Goal: Task Accomplishment & Management: Complete application form

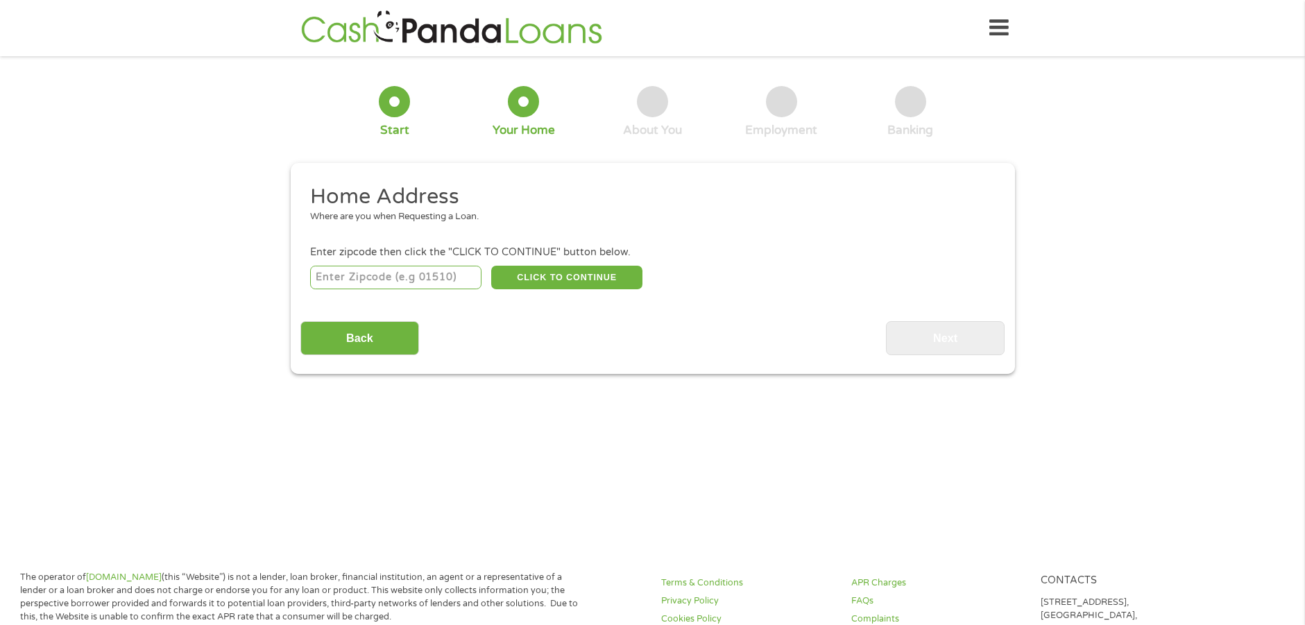
click at [396, 273] on input "number" at bounding box center [395, 278] width 171 height 24
type input "44126"
click at [549, 273] on button "CLICK TO CONTINUE" at bounding box center [566, 278] width 151 height 24
type input "44126"
type input "[GEOGRAPHIC_DATA]"
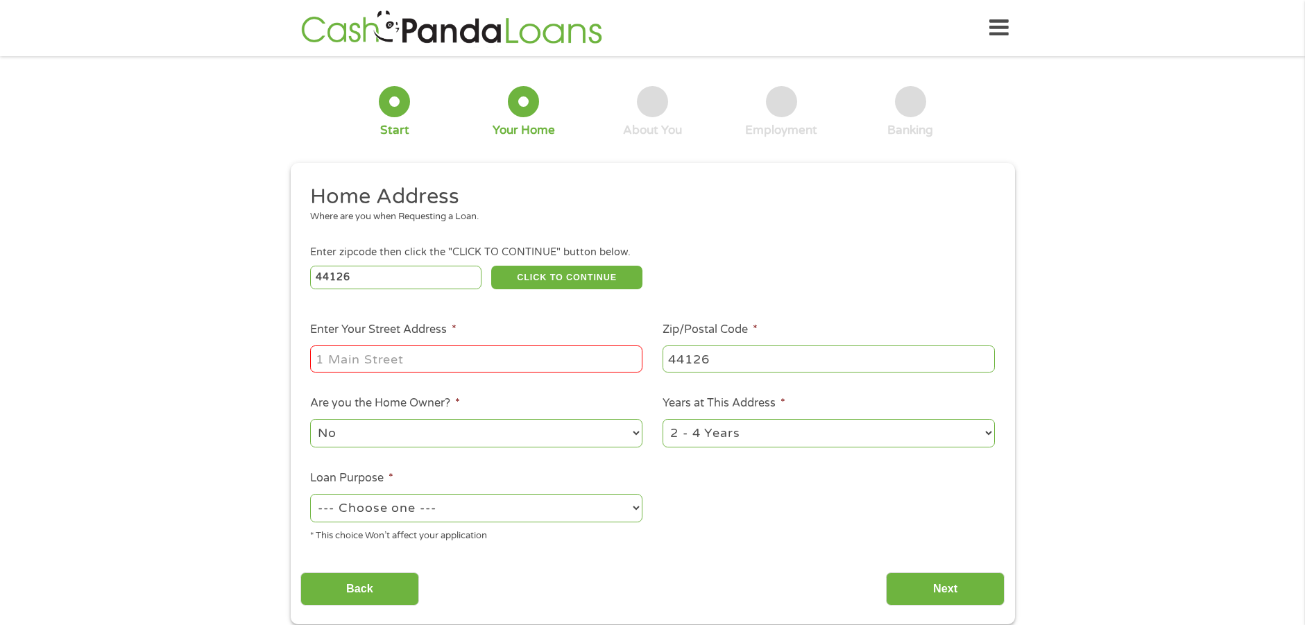
click at [433, 358] on input "Enter Your Street Address *" at bounding box center [476, 359] width 332 height 26
type input "[STREET_ADDRESS]"
click at [633, 433] on select "No Yes" at bounding box center [476, 433] width 332 height 28
select select "yes"
click at [310, 419] on select "No Yes" at bounding box center [476, 433] width 332 height 28
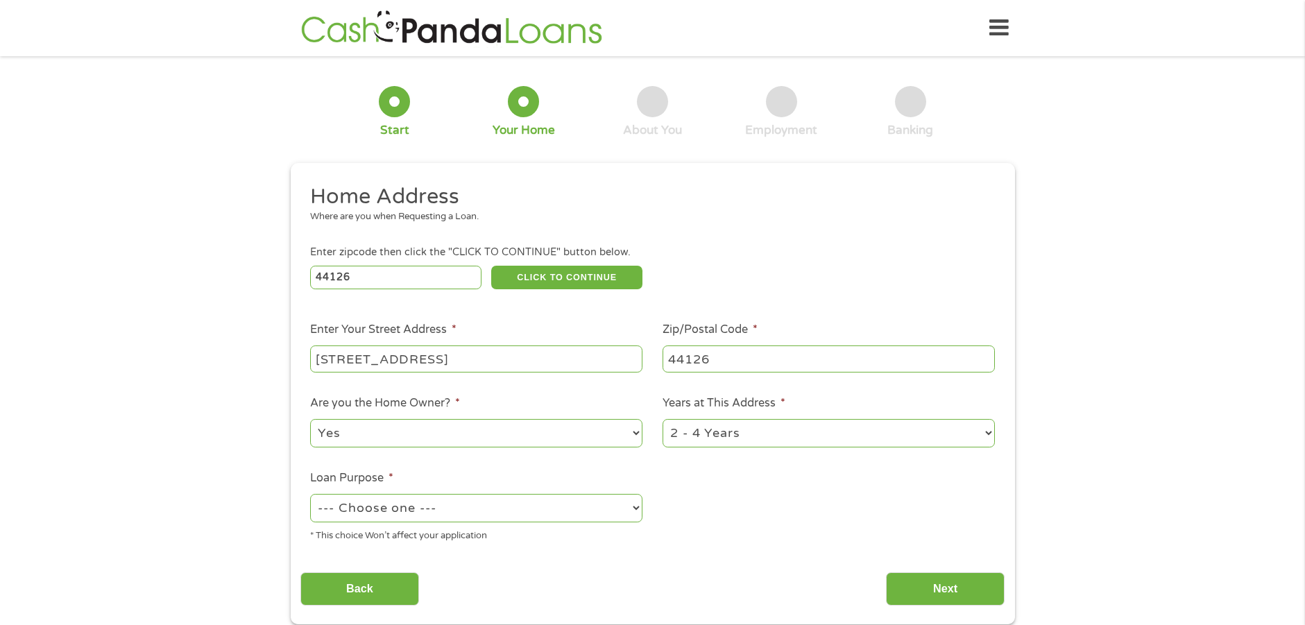
click at [987, 431] on select "1 Year or less 1 - 2 Years 2 - 4 Years Over 4 Years" at bounding box center [829, 433] width 332 height 28
select select "60months"
click at [663, 419] on select "1 Year or less 1 - 2 Years 2 - 4 Years Over 4 Years" at bounding box center [829, 433] width 332 height 28
click at [633, 507] on select "--- Choose one --- Pay Bills Debt Consolidation Home Improvement Major Purchase…" at bounding box center [476, 508] width 332 height 28
select select "shorttermcash"
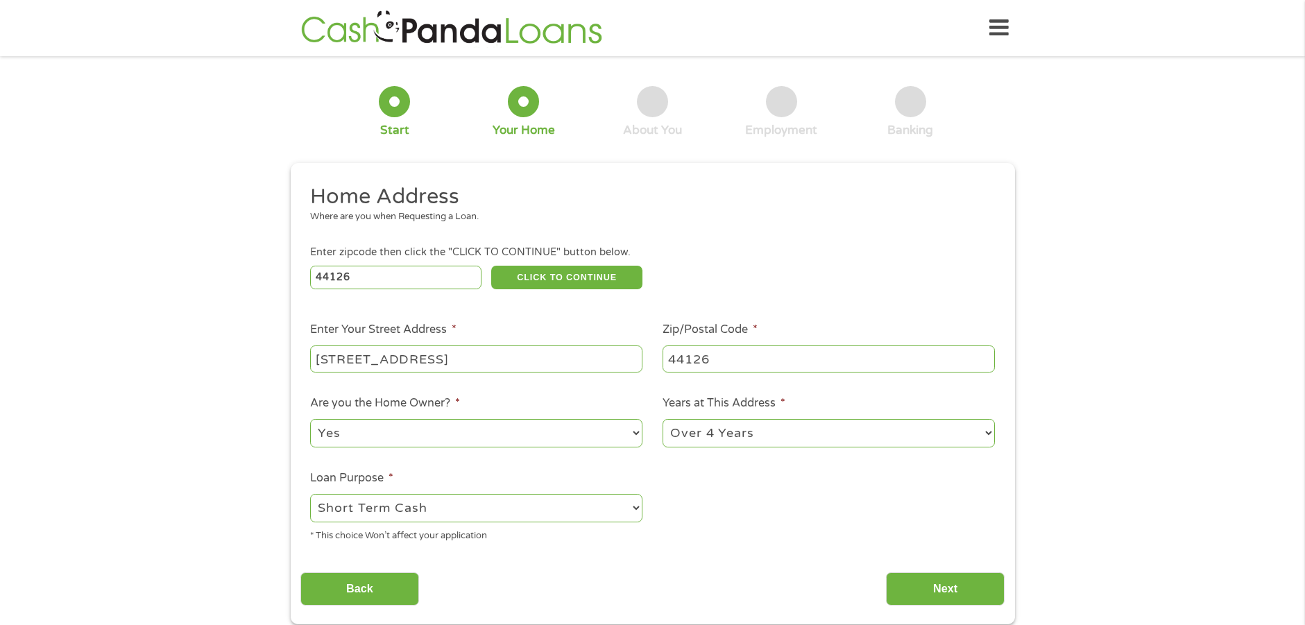
click at [310, 494] on select "--- Choose one --- Pay Bills Debt Consolidation Home Improvement Major Purchase…" at bounding box center [476, 508] width 332 height 28
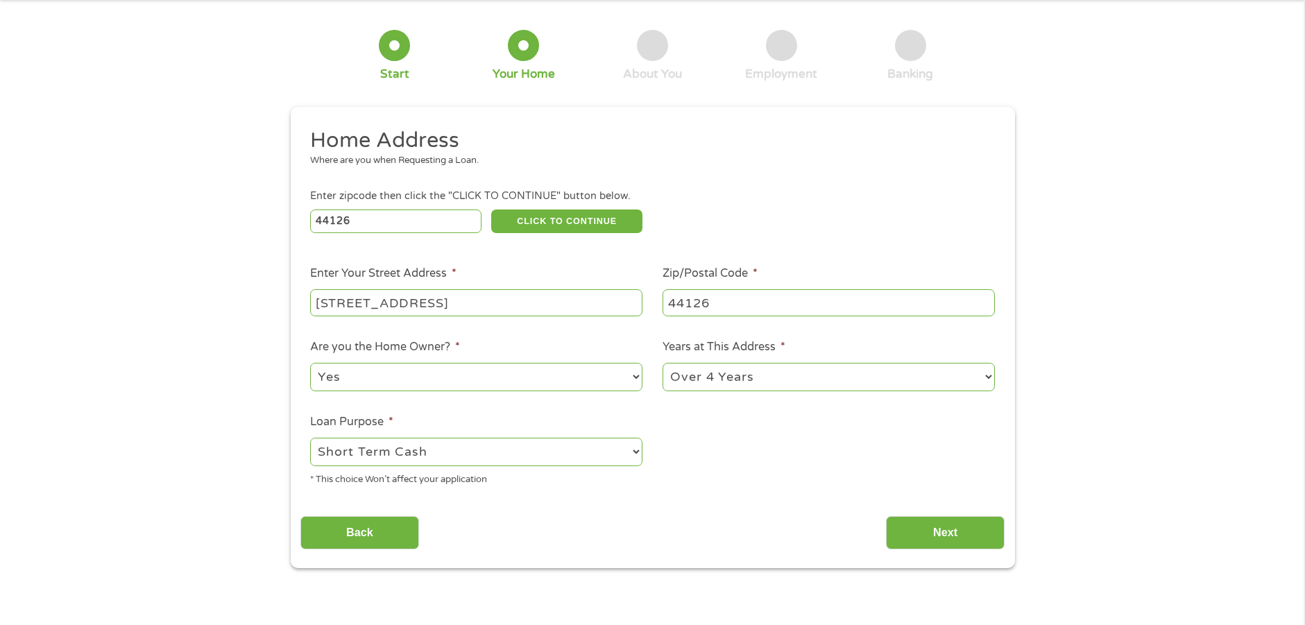
scroll to position [139, 0]
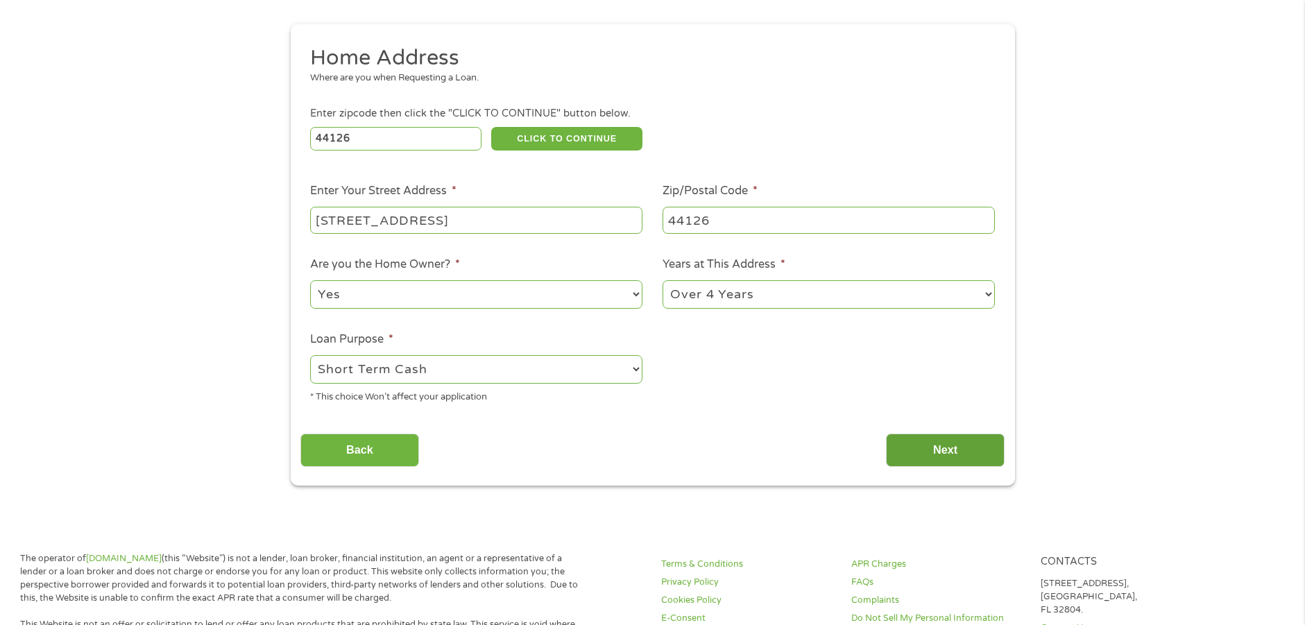
click at [946, 446] on input "Next" at bounding box center [945, 451] width 119 height 34
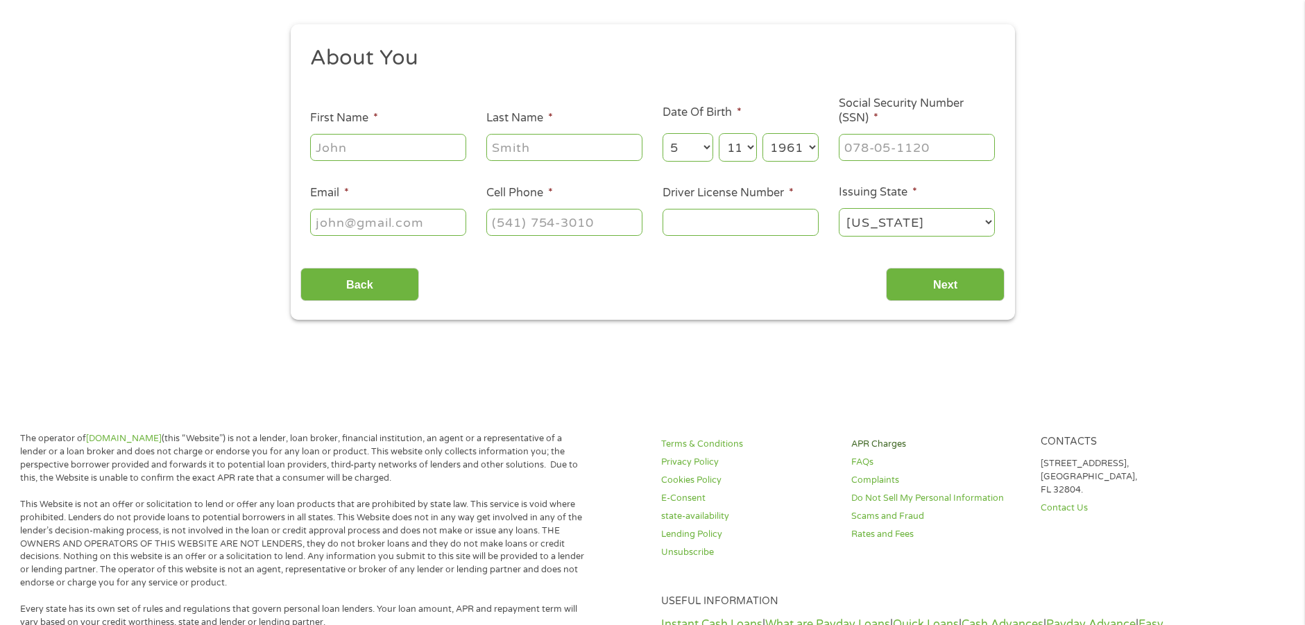
scroll to position [0, 0]
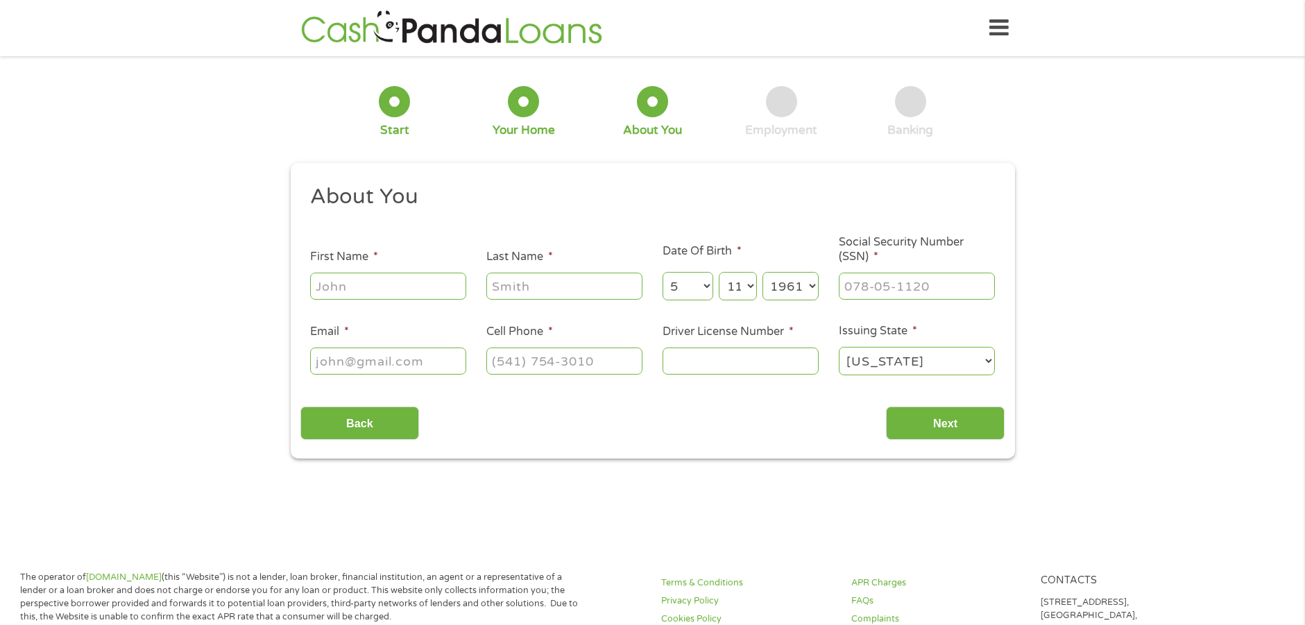
click at [403, 290] on input "First Name *" at bounding box center [388, 286] width 156 height 26
type input "[PERSON_NAME]"
type input "[EMAIL_ADDRESS][DOMAIN_NAME]"
type input "[PHONE_NUMBER]"
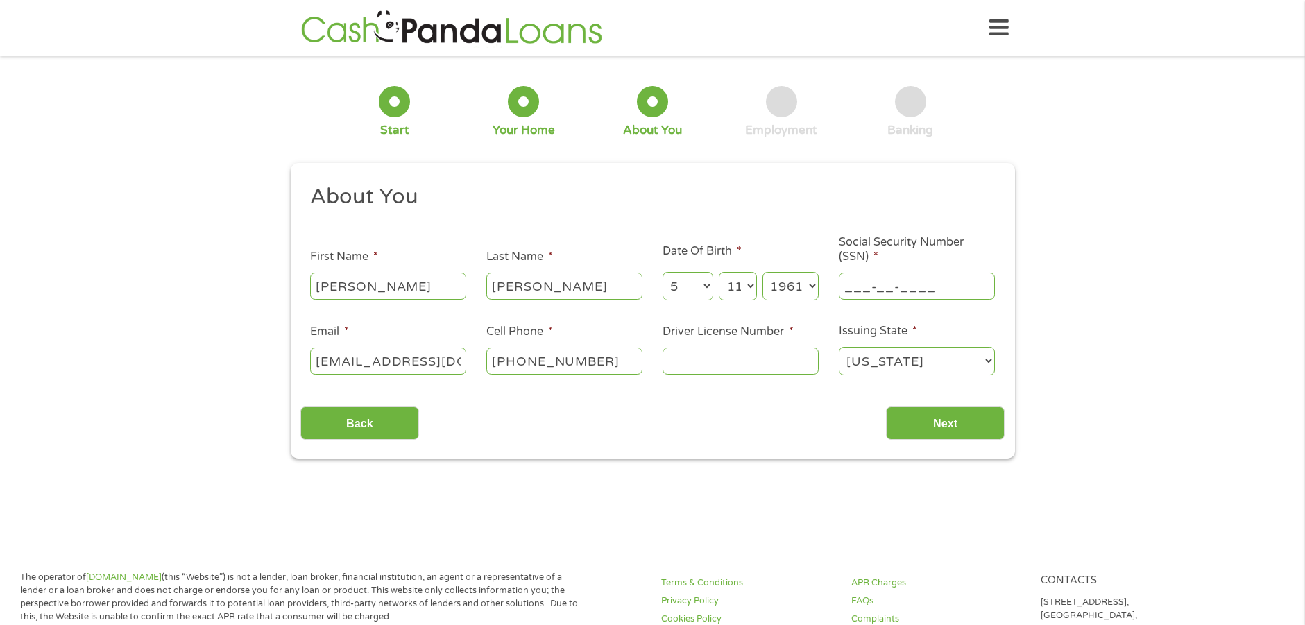
click at [850, 287] on input "___-__-____" at bounding box center [917, 286] width 156 height 26
type input "293-66-6081"
click at [739, 360] on input "Driver License Number *" at bounding box center [741, 361] width 156 height 26
type input "RS027651"
click at [946, 421] on input "Next" at bounding box center [945, 424] width 119 height 34
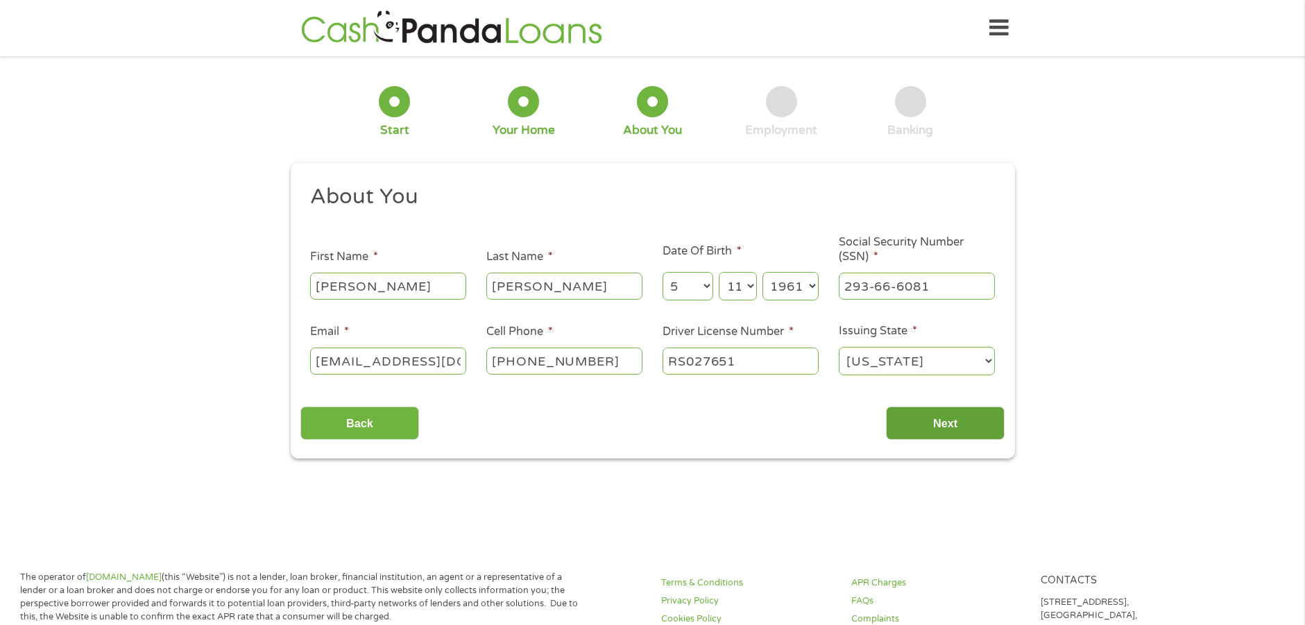
scroll to position [6, 6]
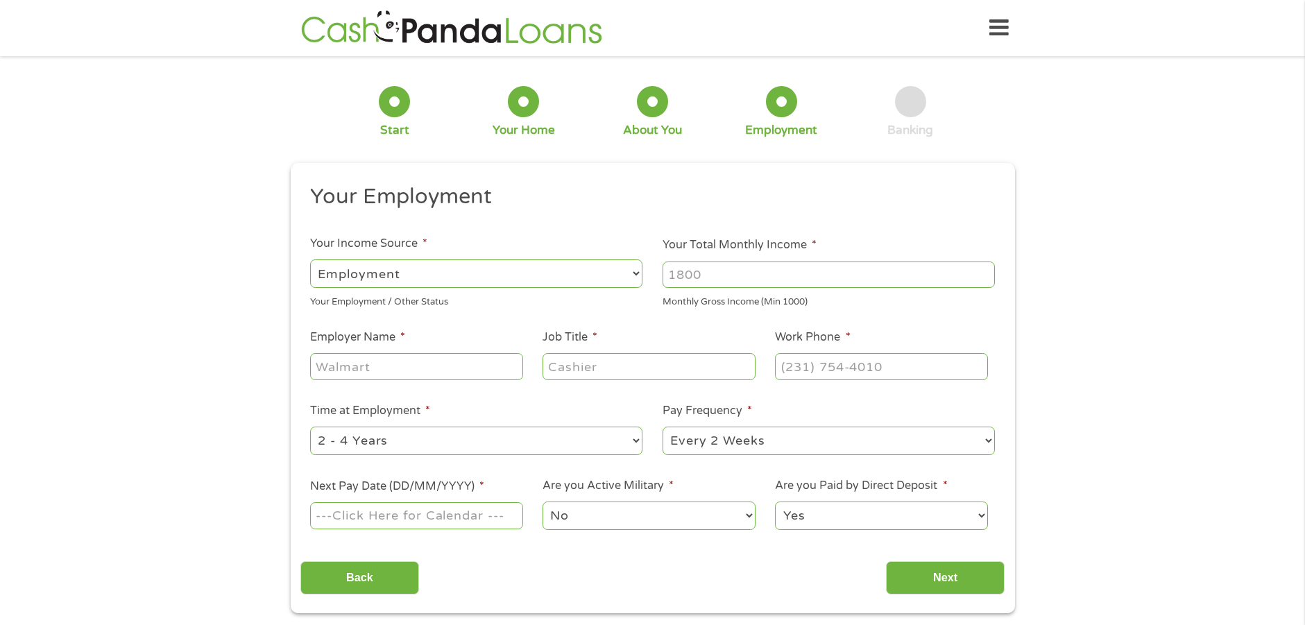
drag, startPoint x: 713, startPoint y: 275, endPoint x: 609, endPoint y: 269, distance: 103.6
click at [609, 269] on ul "Your Employment Your Income Source * --- Choose one --- Employment [DEMOGRAPHIC…" at bounding box center [652, 362] width 704 height 359
type input "5300"
click at [381, 372] on input "Employer Name *" at bounding box center [416, 366] width 212 height 26
type input "Radio Sound Communications"
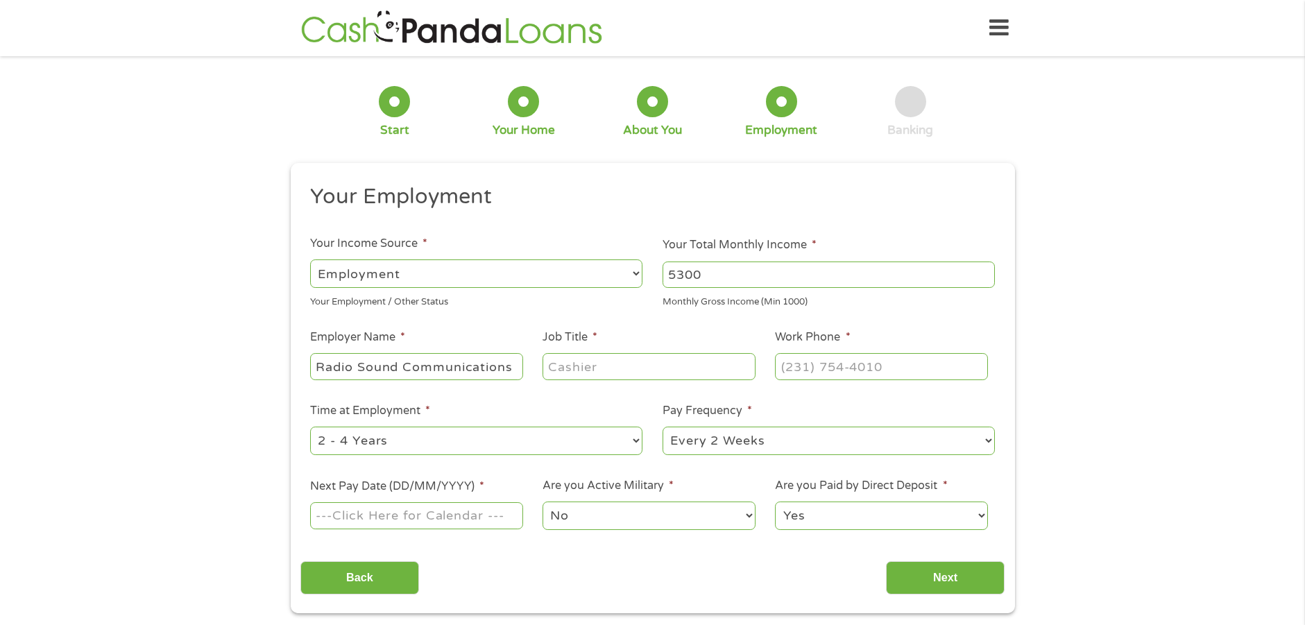
click at [575, 366] on input "Job Title *" at bounding box center [649, 366] width 212 height 26
type input "Director"
click at [782, 364] on input "(___) ___-____" at bounding box center [881, 366] width 212 height 26
type input "[PHONE_NUMBER]"
click at [634, 441] on select "--- Choose one --- 1 Year or less 1 - 2 Years 2 - 4 Years Over 4 Years" at bounding box center [476, 441] width 332 height 28
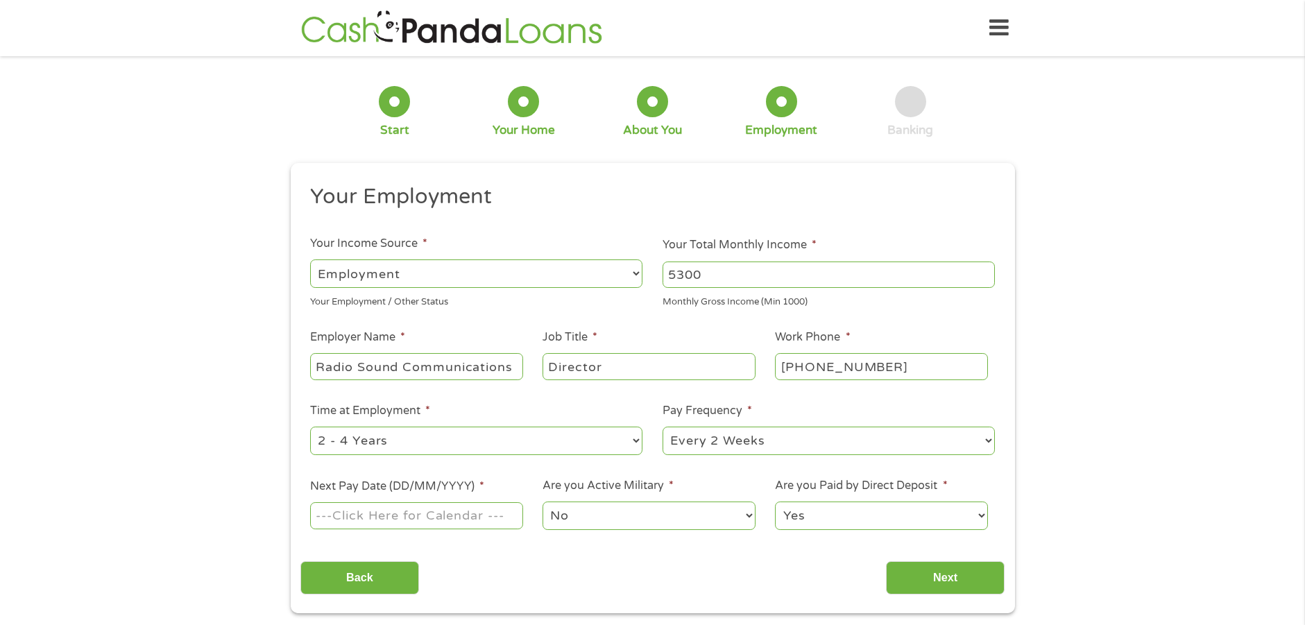
select select "60months"
click at [310, 427] on select "--- Choose one --- 1 Year or less 1 - 2 Years 2 - 4 Years Over 4 Years" at bounding box center [476, 441] width 332 height 28
click at [985, 439] on select "--- Choose one --- Every 2 Weeks Every Week Monthly Semi-Monthly" at bounding box center [829, 441] width 332 height 28
select select "weekly"
click at [663, 427] on select "--- Choose one --- Every 2 Weeks Every Week Monthly Semi-Monthly" at bounding box center [829, 441] width 332 height 28
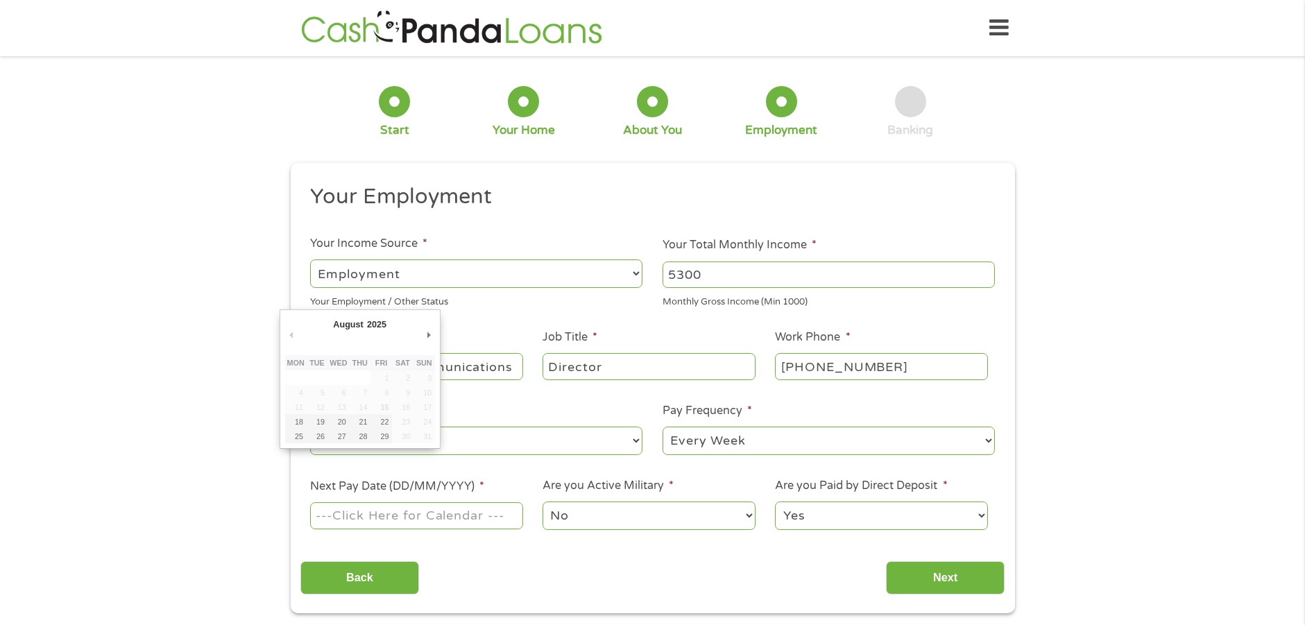
click at [400, 518] on input "Next Pay Date (DD/MM/YYYY) *" at bounding box center [416, 515] width 212 height 26
type input "[DATE]"
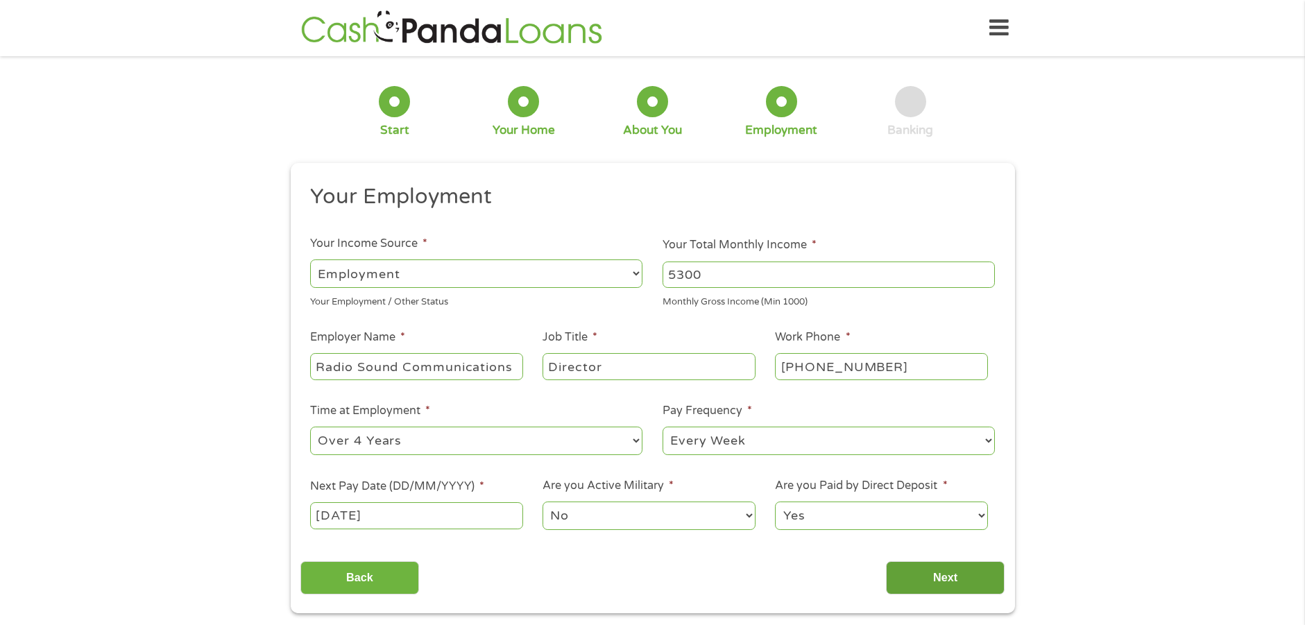
click at [951, 579] on input "Next" at bounding box center [945, 578] width 119 height 34
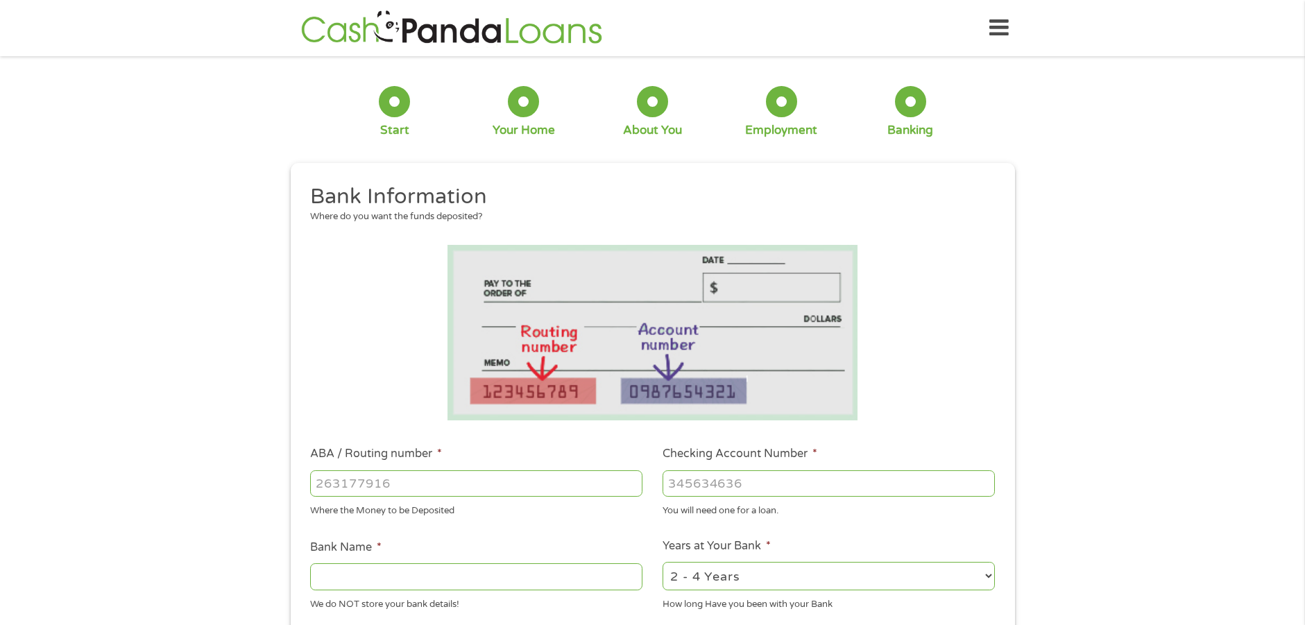
click at [377, 483] on input "ABA / Routing number *" at bounding box center [476, 483] width 332 height 26
type input "241070417"
type input "CITIZENS BANK NA"
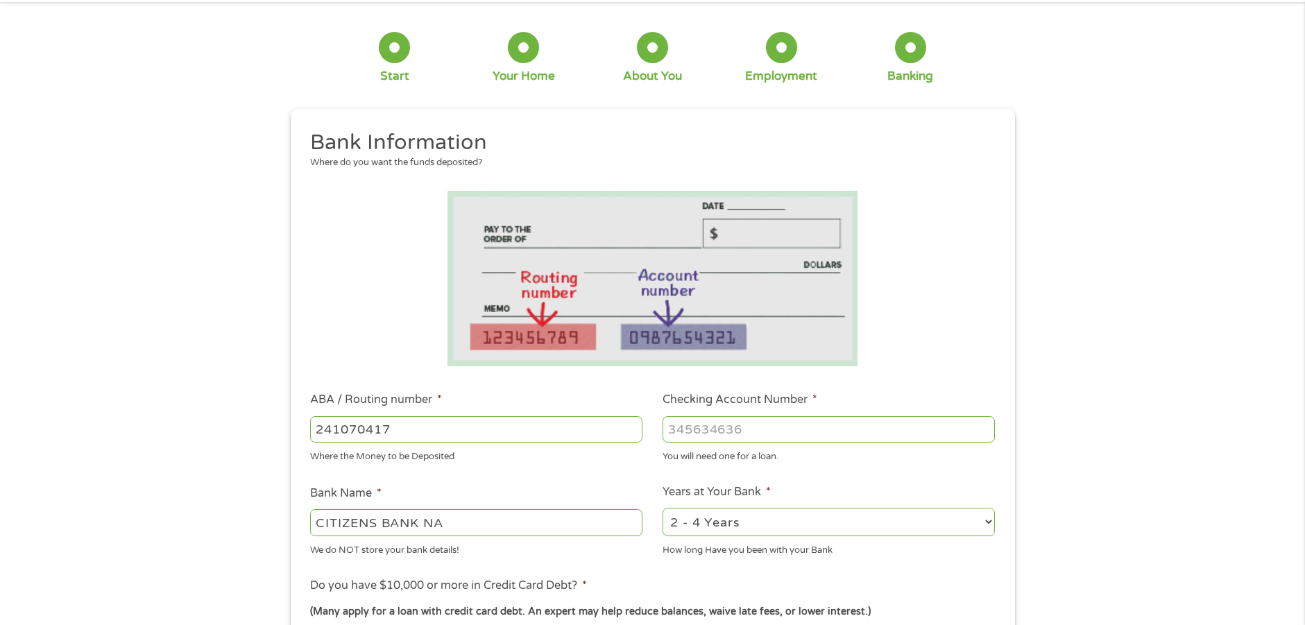
scroll to position [139, 0]
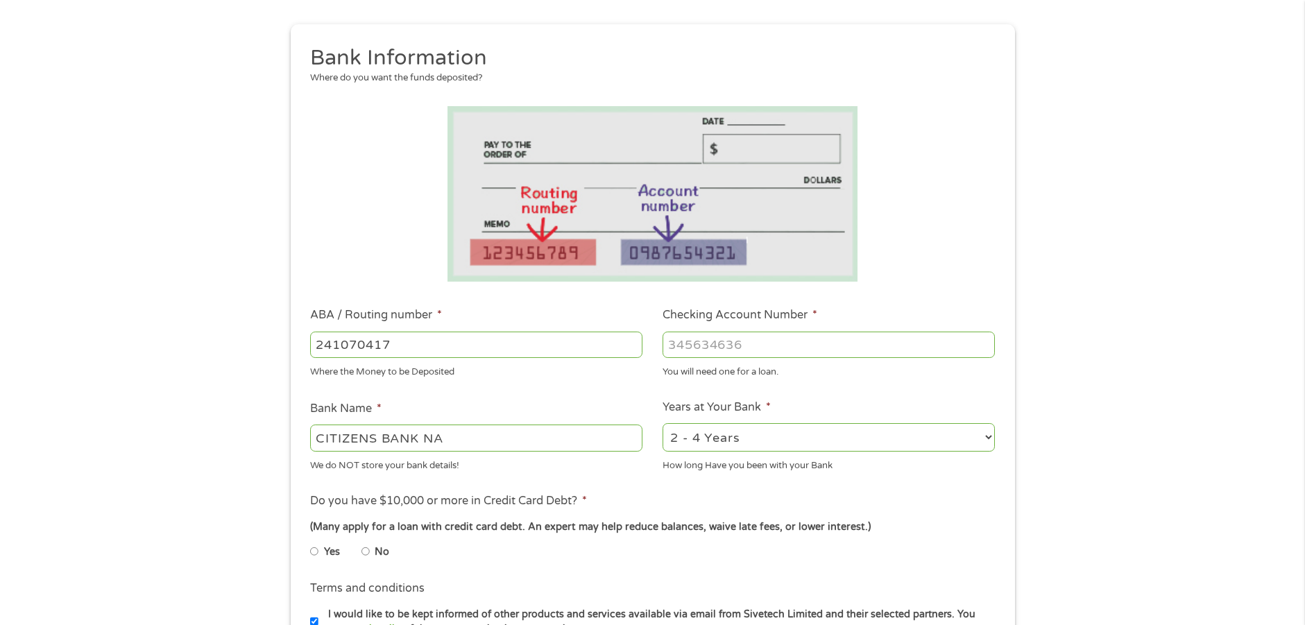
type input "241070417"
click at [697, 343] on input "Checking Account Number *" at bounding box center [829, 345] width 332 height 26
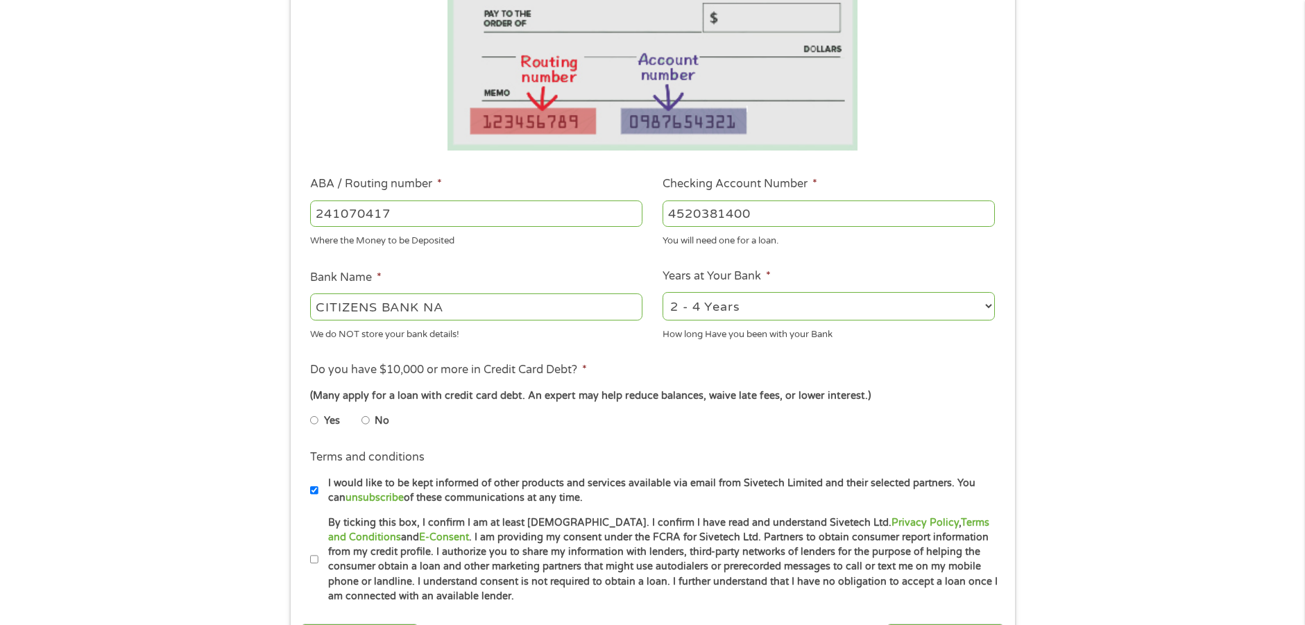
scroll to position [278, 0]
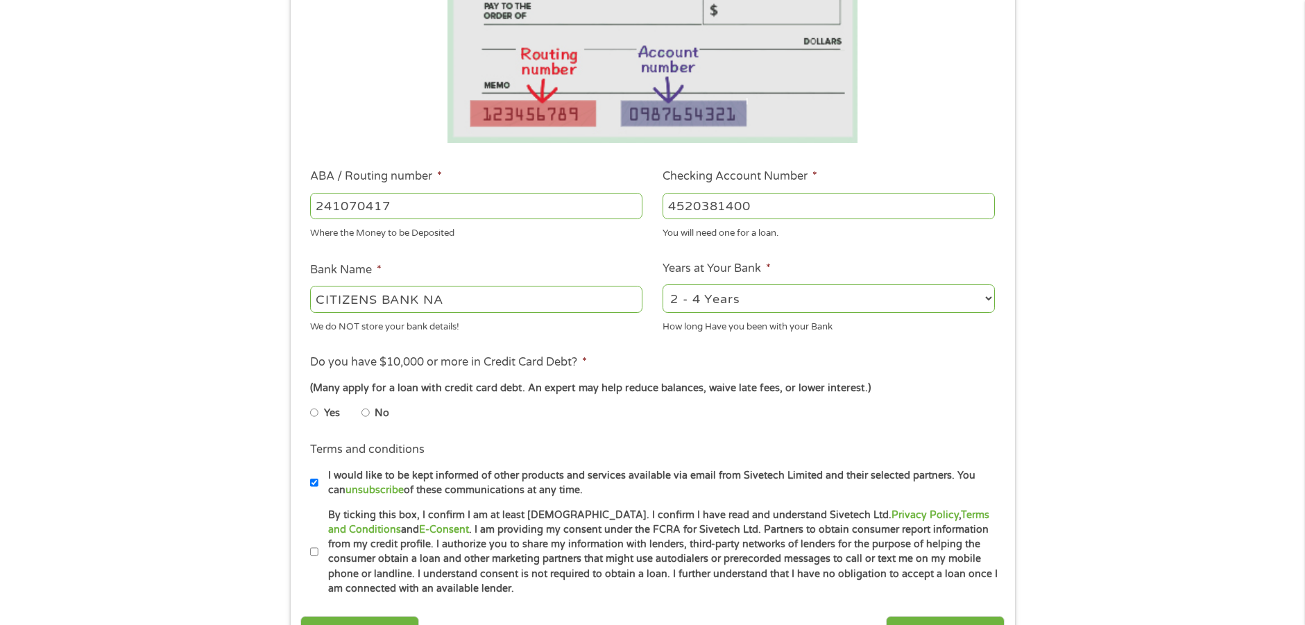
type input "4520381400"
click at [988, 297] on select "2 - 4 Years 6 - 12 Months 1 - 2 Years Over 4 Years" at bounding box center [829, 298] width 332 height 28
select select "60months"
click at [663, 284] on select "2 - 4 Years 6 - 12 Months 1 - 2 Years Over 4 Years" at bounding box center [829, 298] width 332 height 28
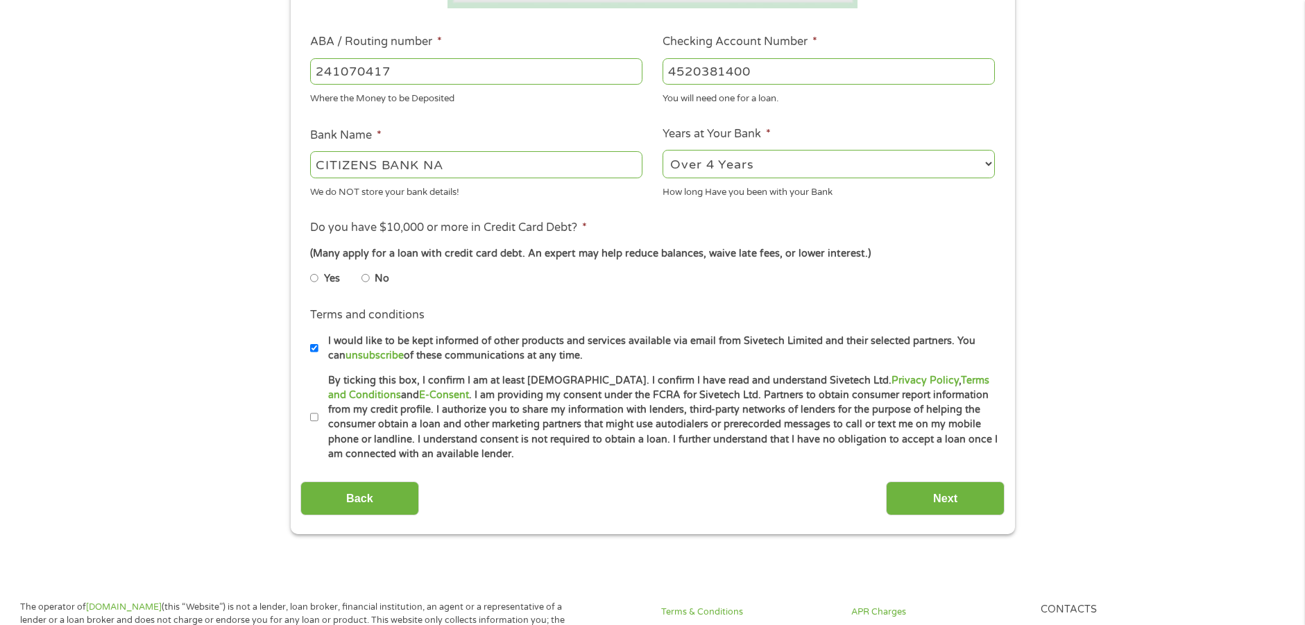
scroll to position [416, 0]
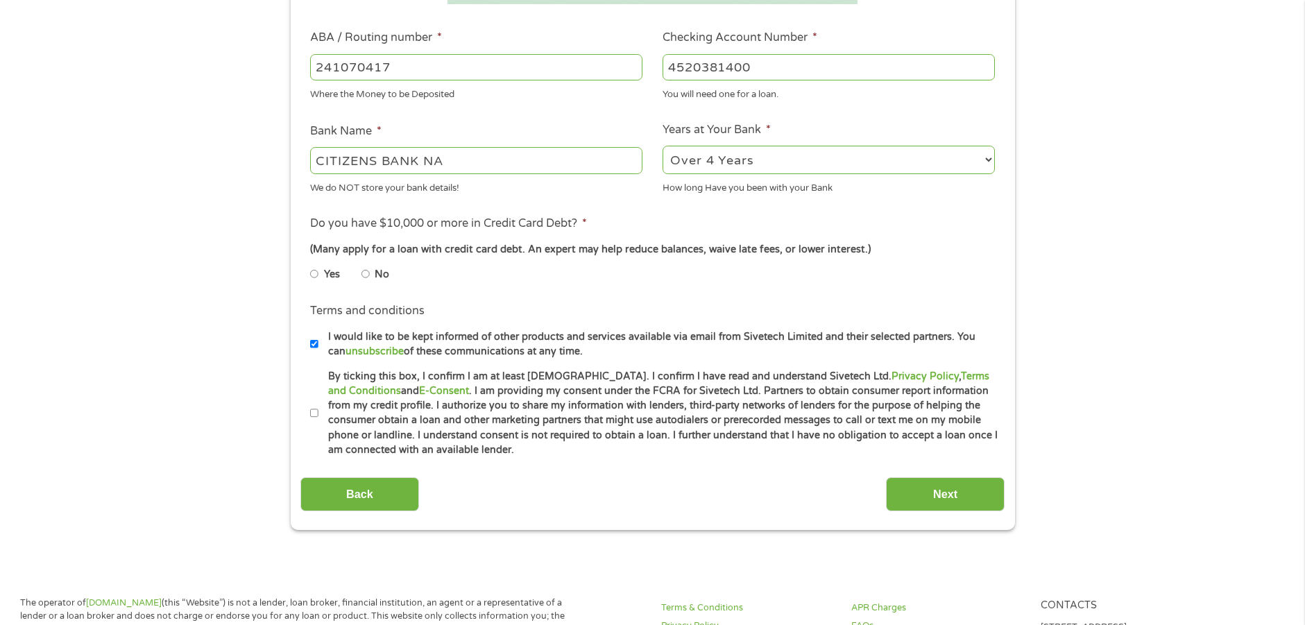
click at [312, 410] on input "By ticking this box, I confirm I am at least [DEMOGRAPHIC_DATA]. I confirm I ha…" at bounding box center [314, 413] width 8 height 22
checkbox input "true"
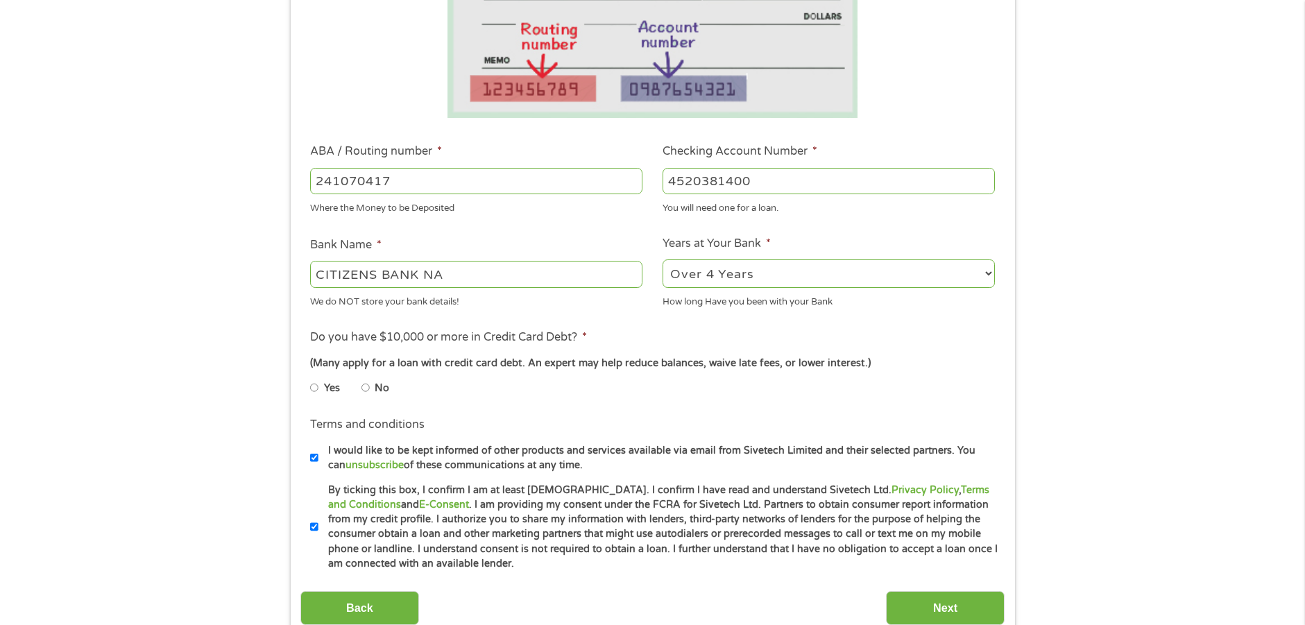
scroll to position [208, 0]
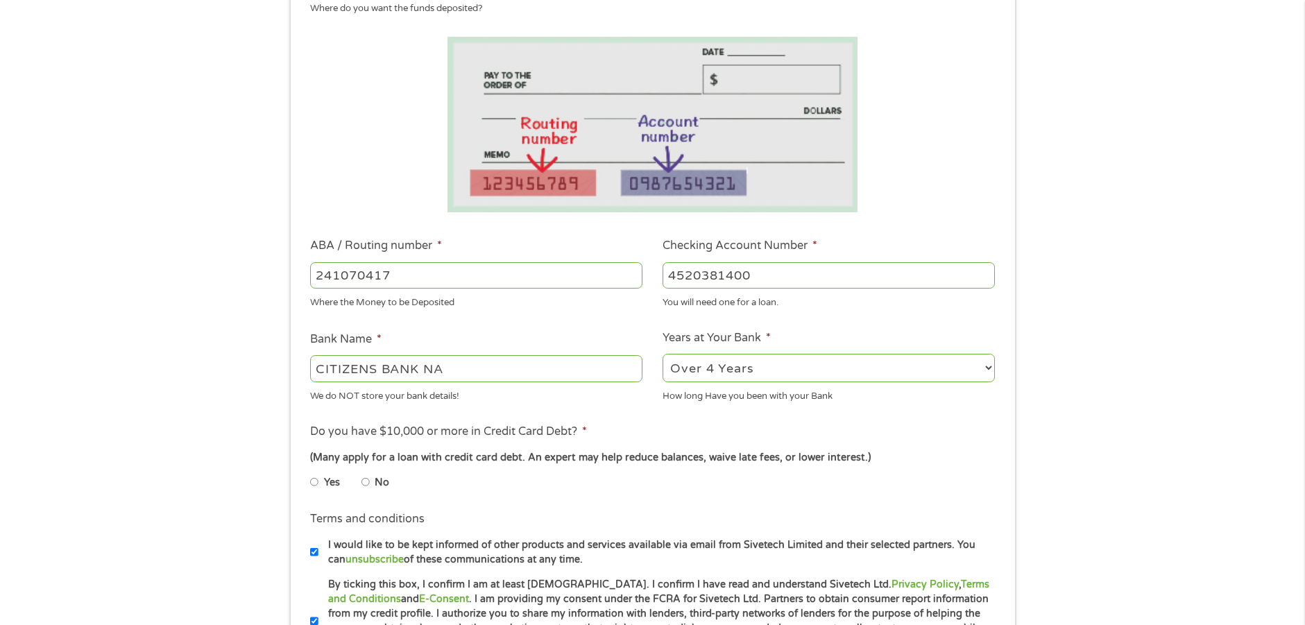
click at [312, 483] on input "Yes" at bounding box center [314, 482] width 8 height 22
radio input "true"
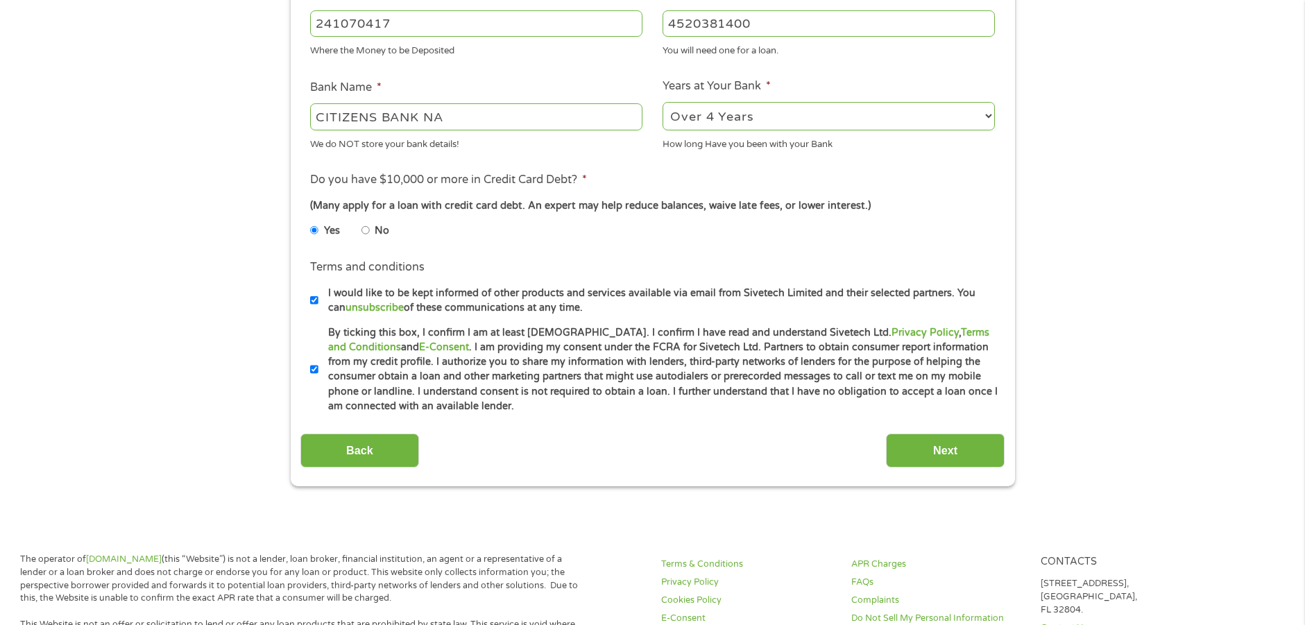
scroll to position [486, 0]
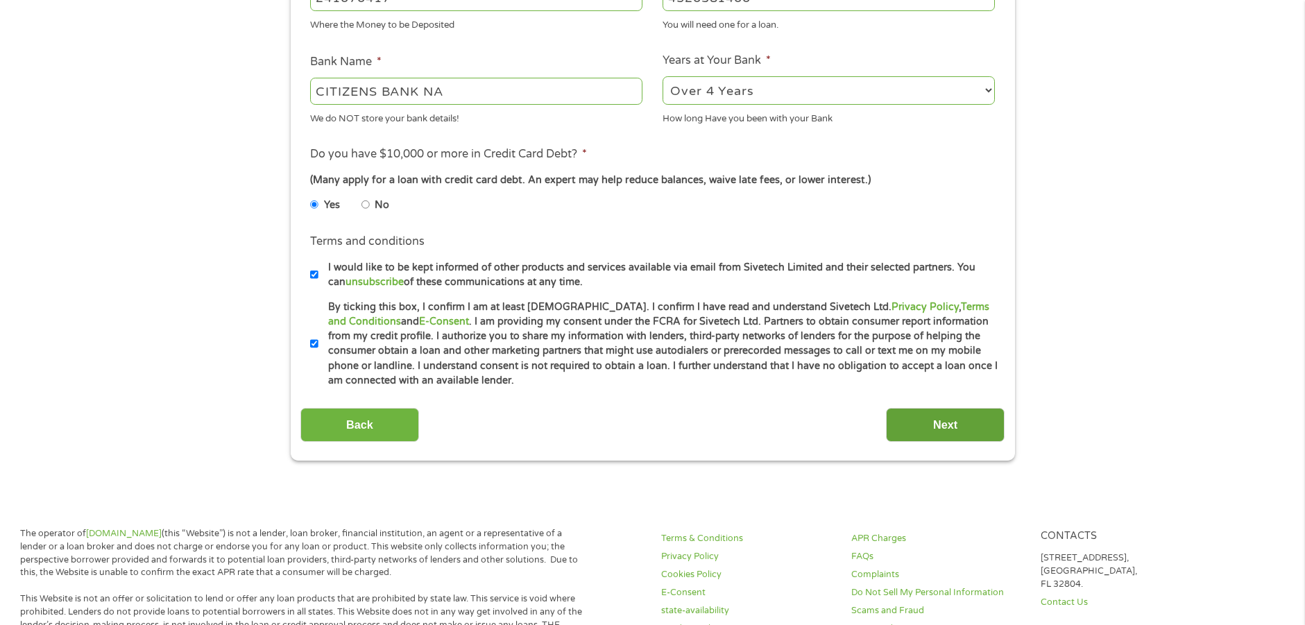
click at [948, 420] on input "Next" at bounding box center [945, 425] width 119 height 34
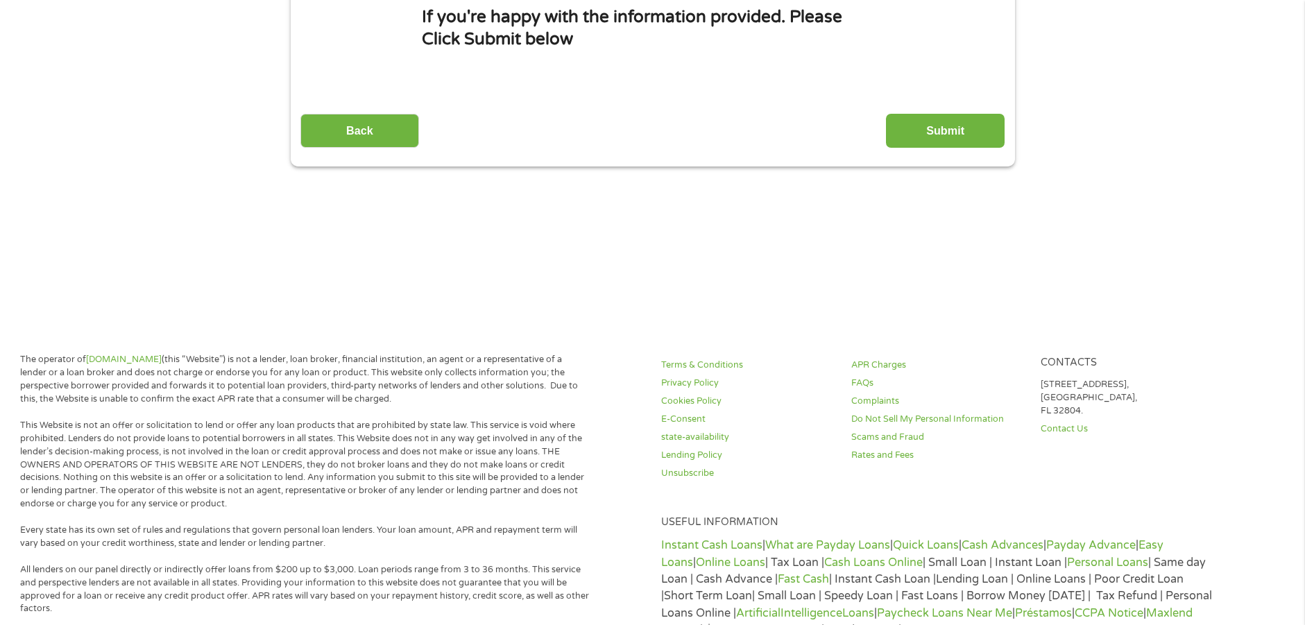
scroll to position [0, 0]
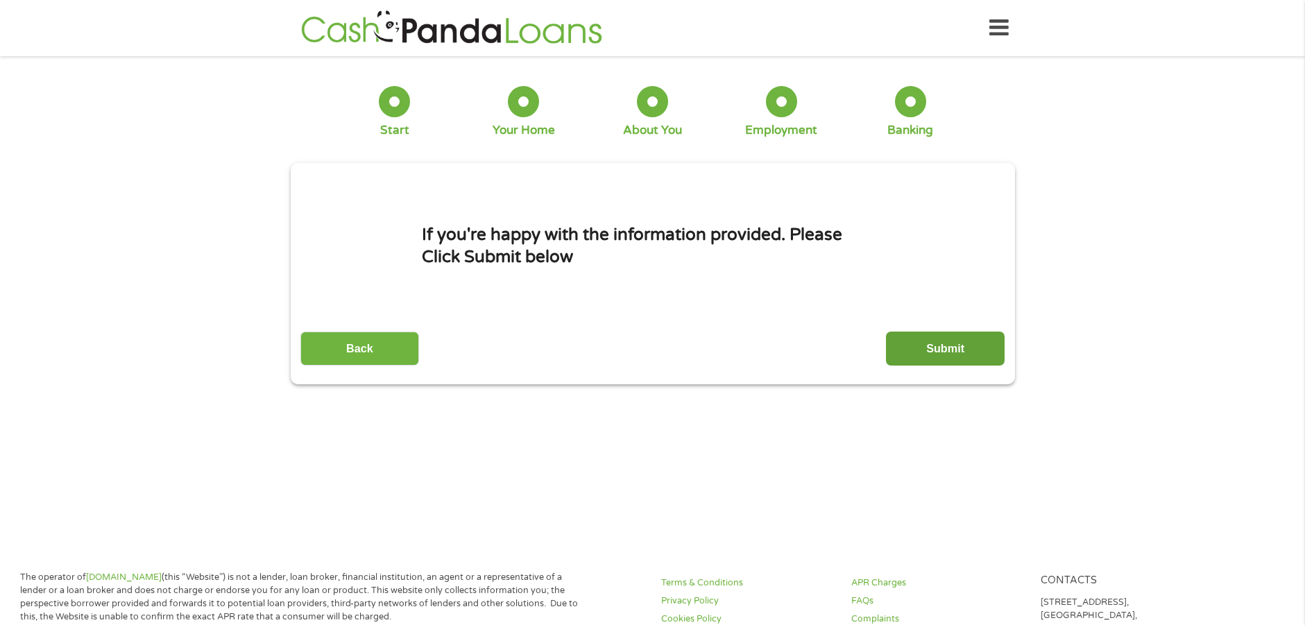
click at [947, 346] on input "Submit" at bounding box center [945, 349] width 119 height 34
